Goal: Register for event/course

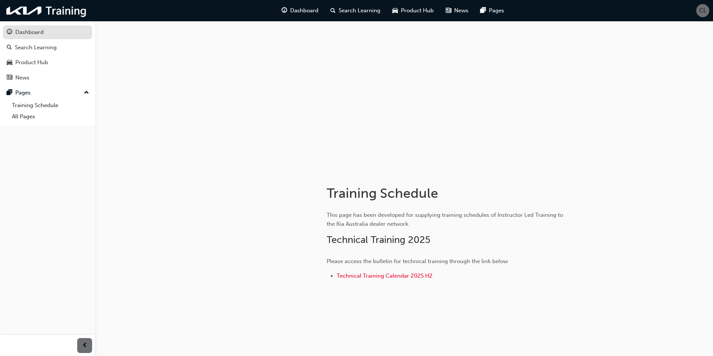
click at [37, 29] on div "Dashboard" at bounding box center [29, 32] width 28 height 9
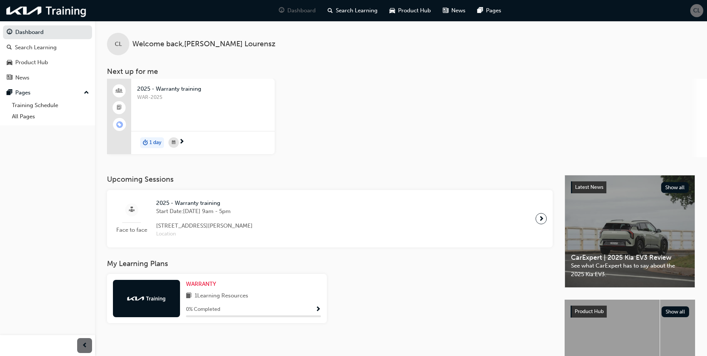
click at [196, 94] on span "WAR-2025" at bounding box center [203, 97] width 132 height 9
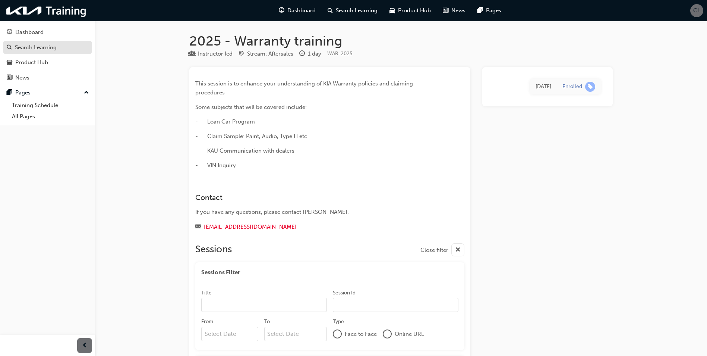
click at [41, 46] on div "Search Learning" at bounding box center [36, 47] width 42 height 9
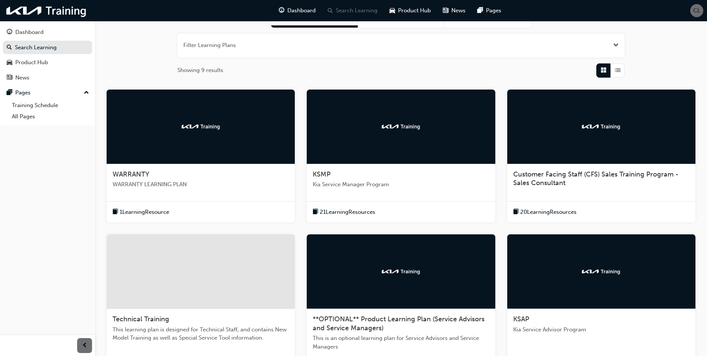
scroll to position [112, 0]
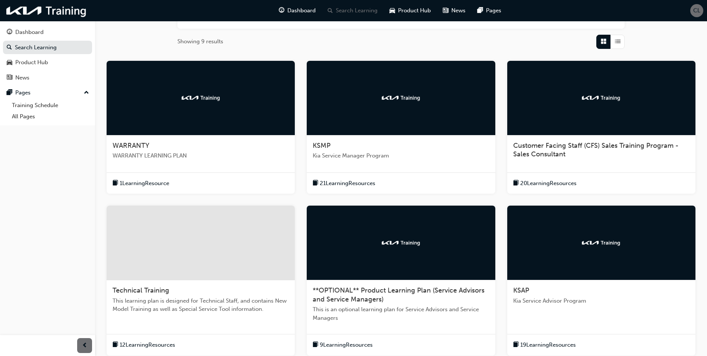
click at [224, 123] on div at bounding box center [201, 98] width 188 height 75
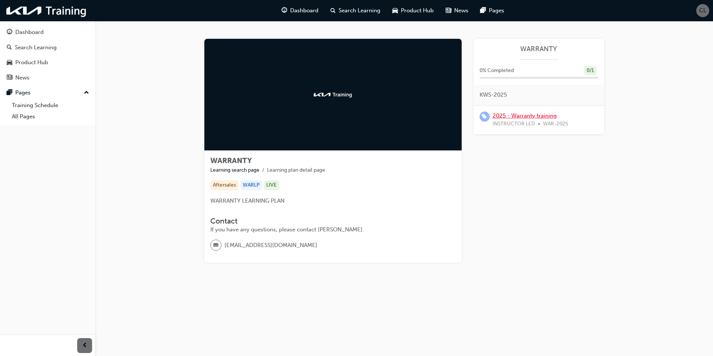
click at [531, 113] on link "2025 - Warranty training" at bounding box center [525, 115] width 64 height 7
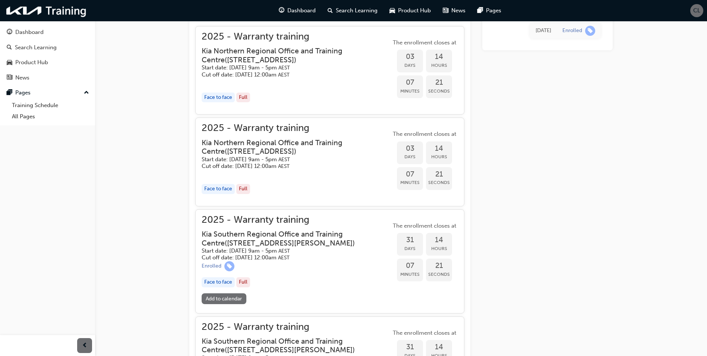
scroll to position [356, 0]
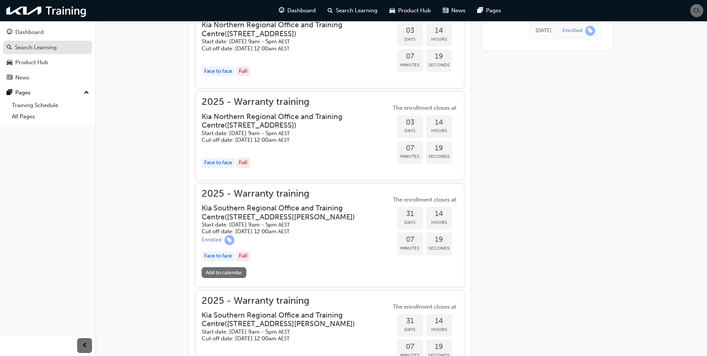
click at [23, 47] on div "Search Learning" at bounding box center [36, 47] width 42 height 9
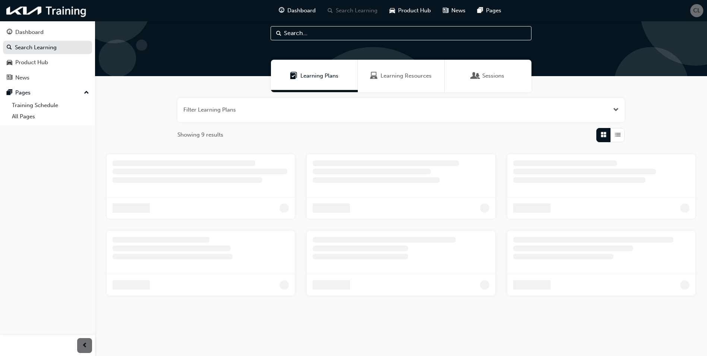
scroll to position [203, 0]
